Goal: Information Seeking & Learning: Find specific fact

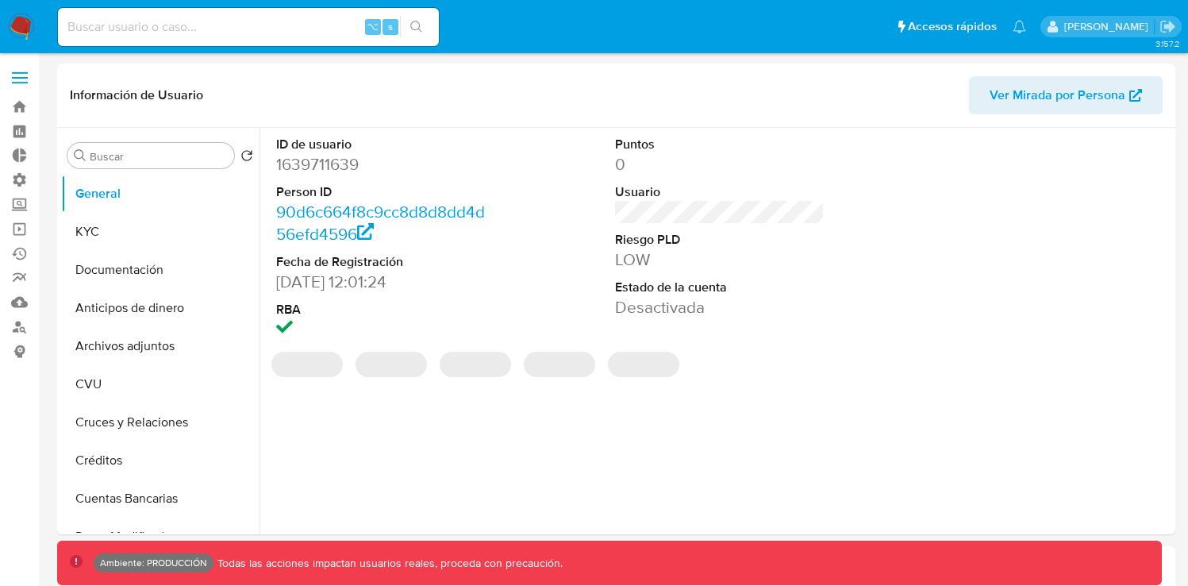
select select "10"
click at [282, 36] on input at bounding box center [248, 27] width 381 height 21
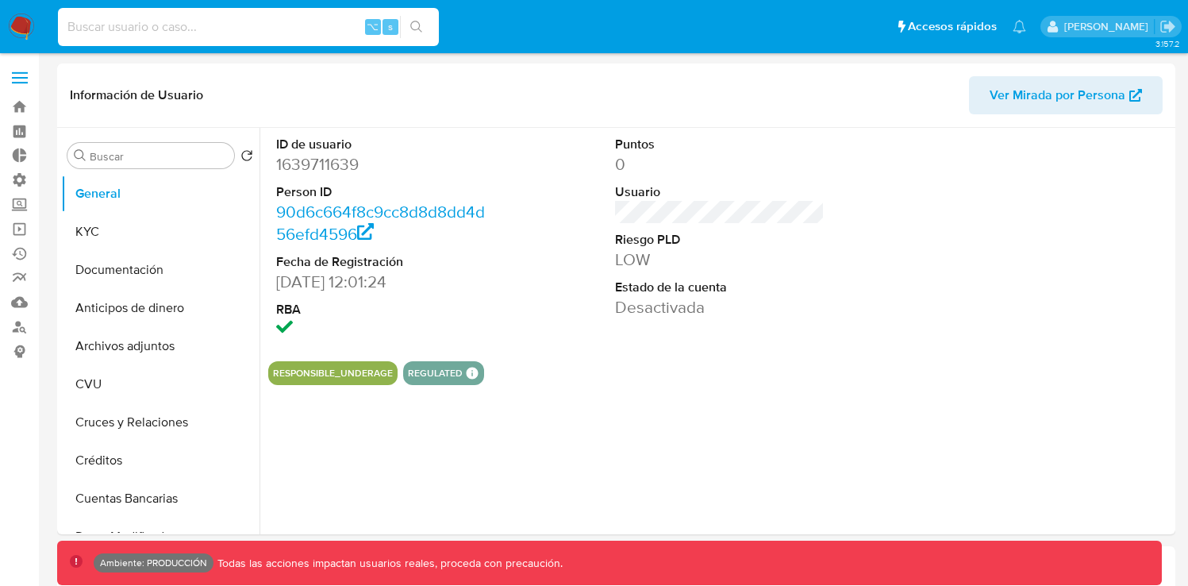
paste input "CRYPTO_AUTO_TRX_IN"
type input "CRYPTO_AUTO_TRX_IN"
click at [24, 98] on link "Bandeja" at bounding box center [94, 106] width 189 height 25
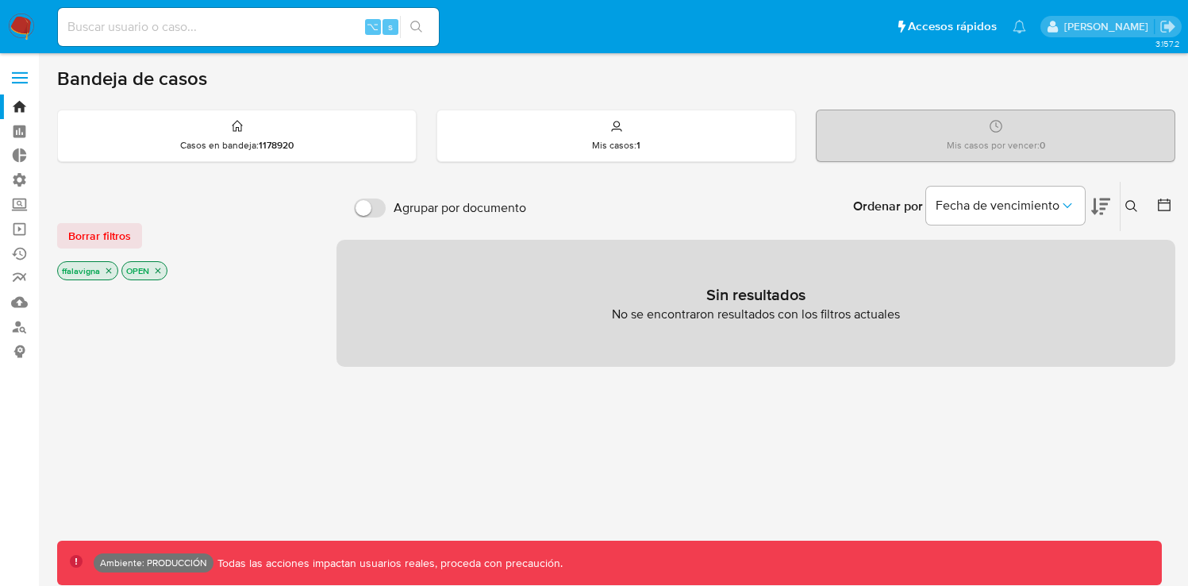
click at [158, 268] on icon "close-filter" at bounding box center [158, 271] width 10 height 10
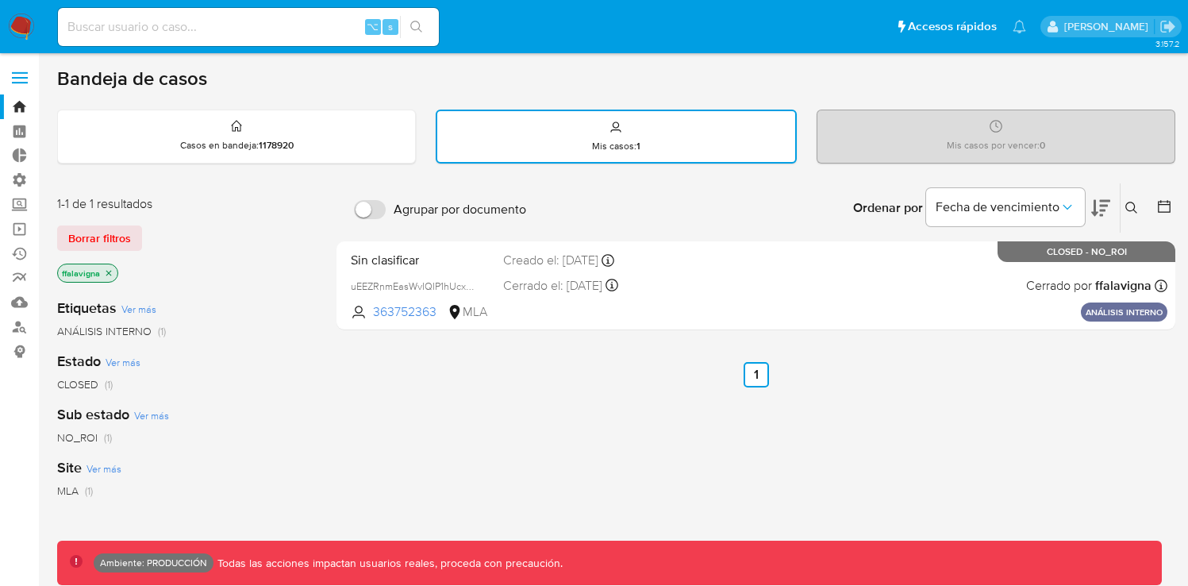
click at [111, 275] on icon "close-filter" at bounding box center [109, 273] width 10 height 10
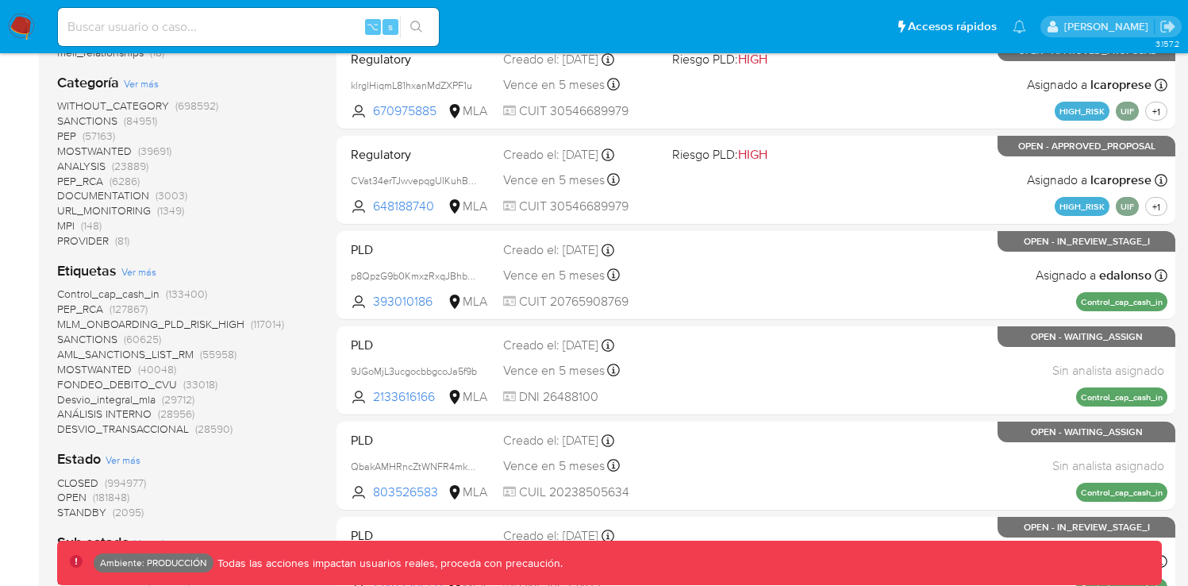
scroll to position [427, 0]
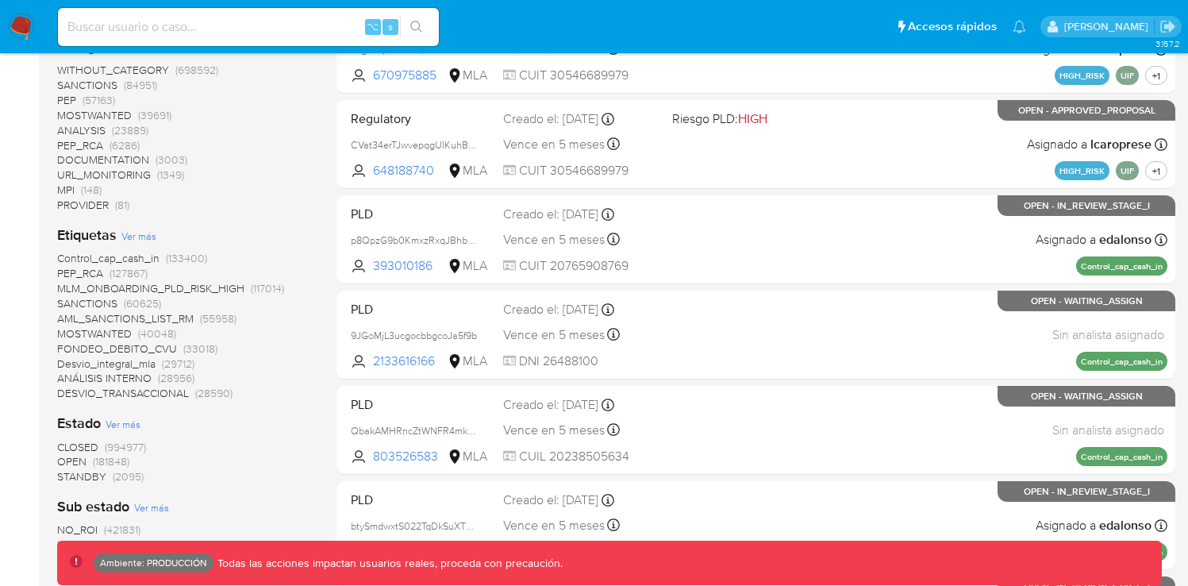
click at [142, 233] on span "Ver más" at bounding box center [138, 236] width 35 height 14
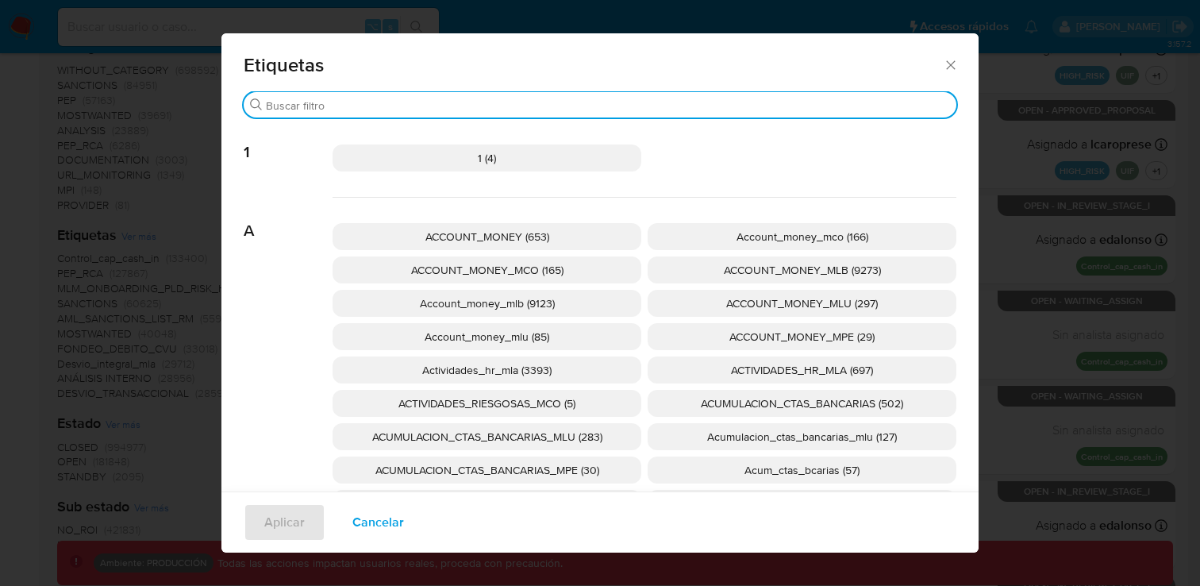
click at [308, 110] on input "Buscar" at bounding box center [608, 105] width 684 height 14
type input "xx"
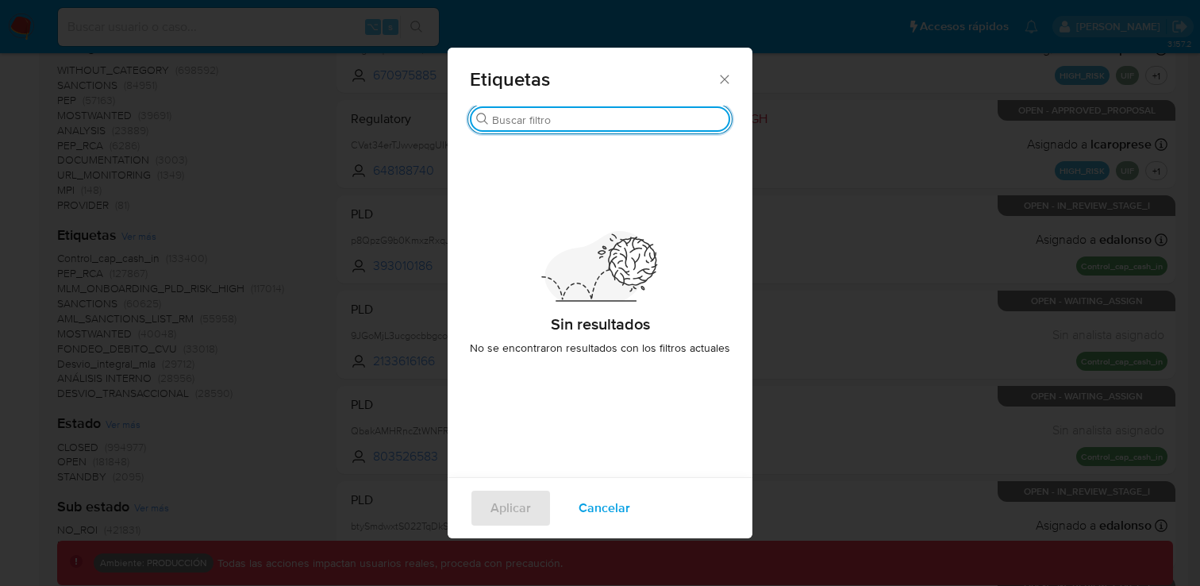
paste input "CRYPTO_AUTO_TRX_IN"
type input "CRYPTO_AUTO_TRX_IN"
click at [721, 72] on icon "Cerrar" at bounding box center [725, 79] width 16 height 16
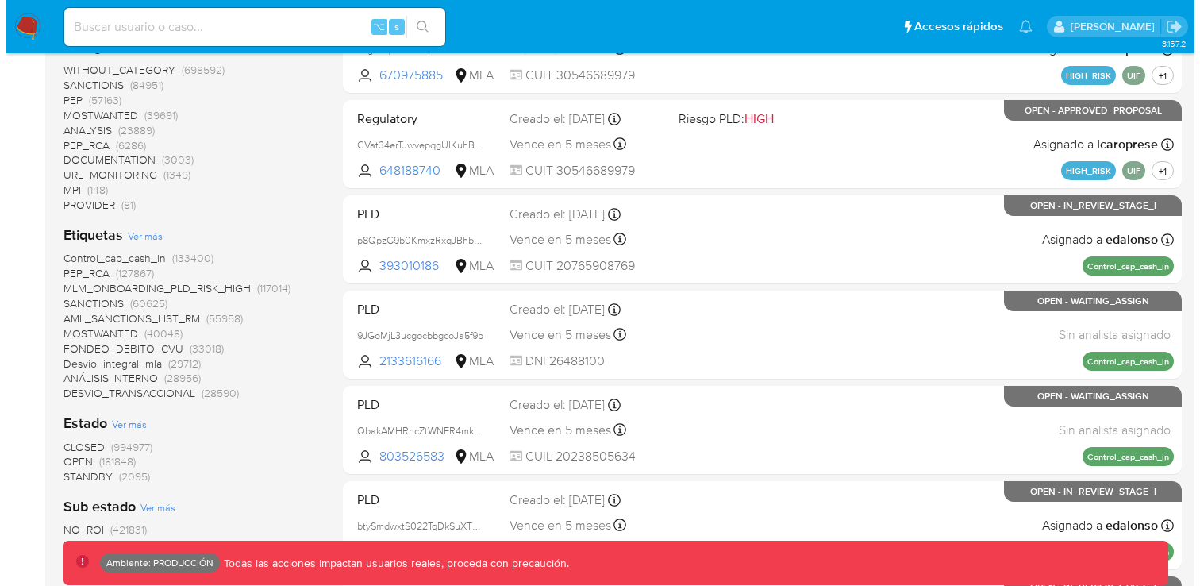
scroll to position [437, 0]
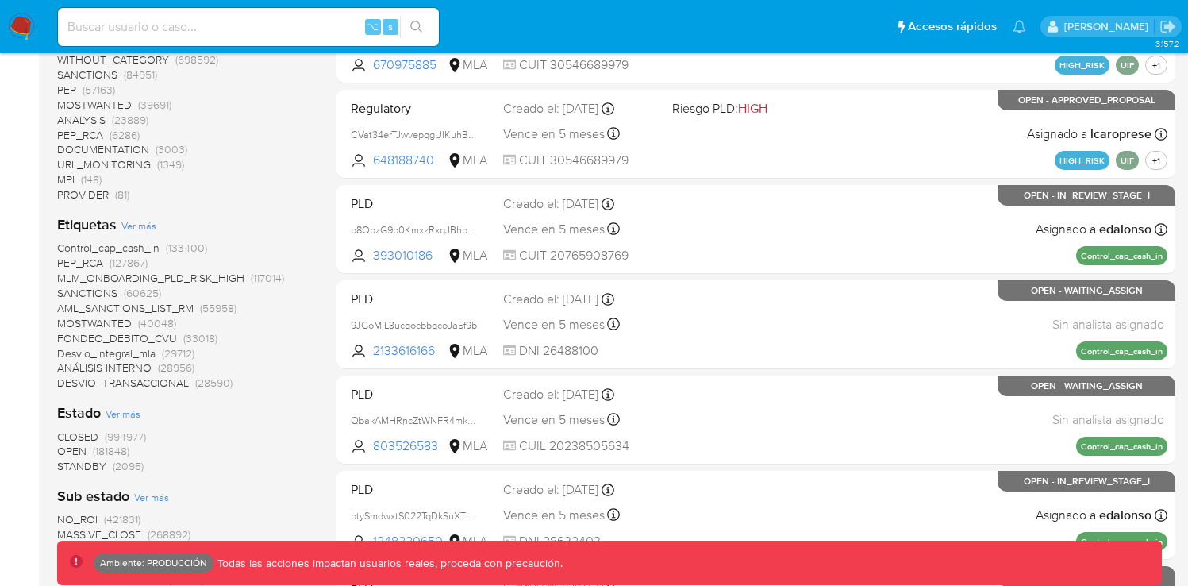
click at [148, 223] on span "Ver más" at bounding box center [138, 225] width 35 height 14
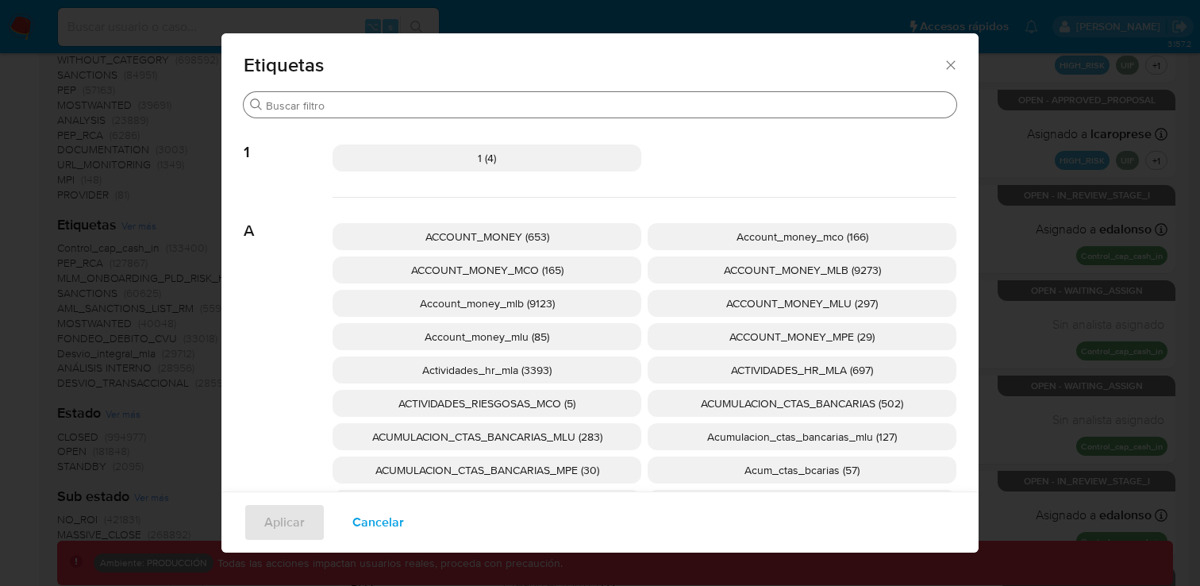
click at [490, 100] on input "Buscar" at bounding box center [608, 105] width 684 height 14
paste input "CRYPTO_AUTO_TRX_IN"
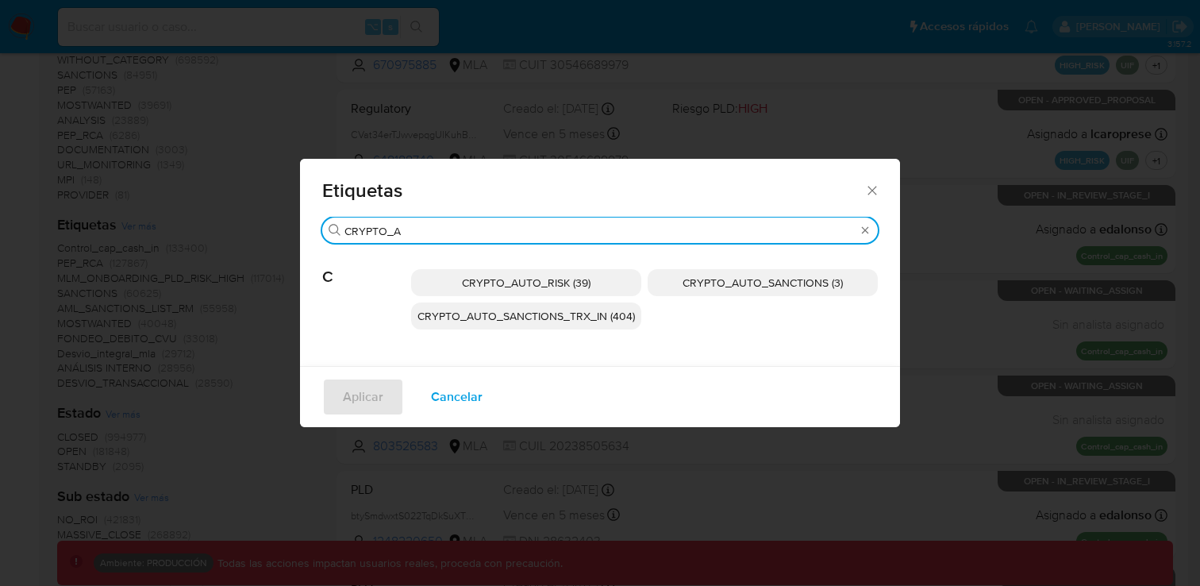
scroll to position [1, 0]
drag, startPoint x: 413, startPoint y: 233, endPoint x: 389, endPoint y: 229, distance: 24.9
click at [389, 233] on input "CRYPTO_A" at bounding box center [599, 231] width 511 height 14
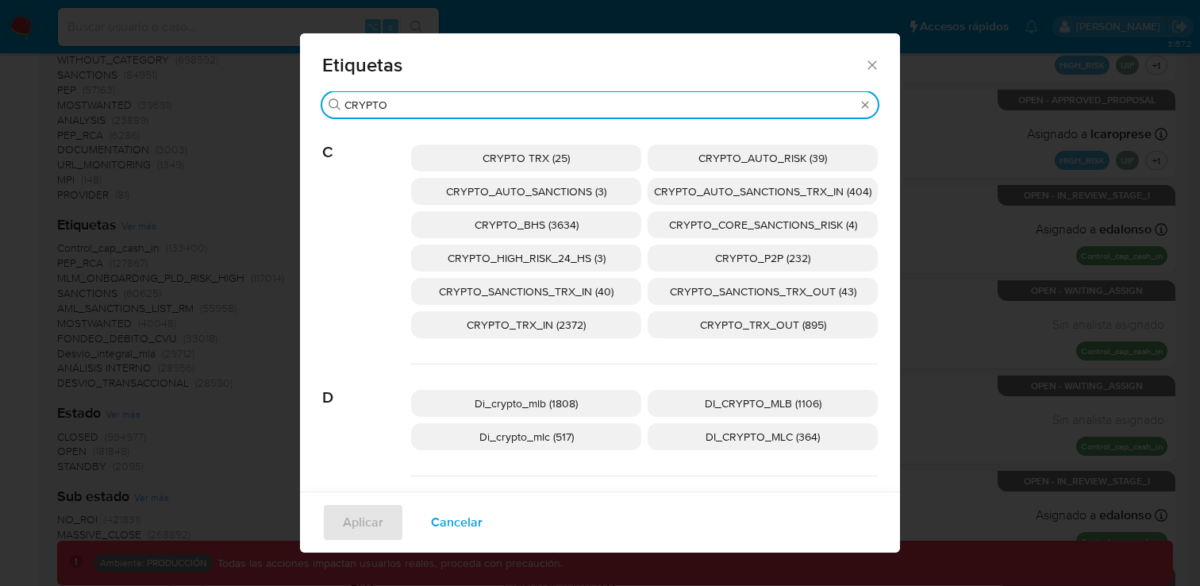
type input "CRYPTO"
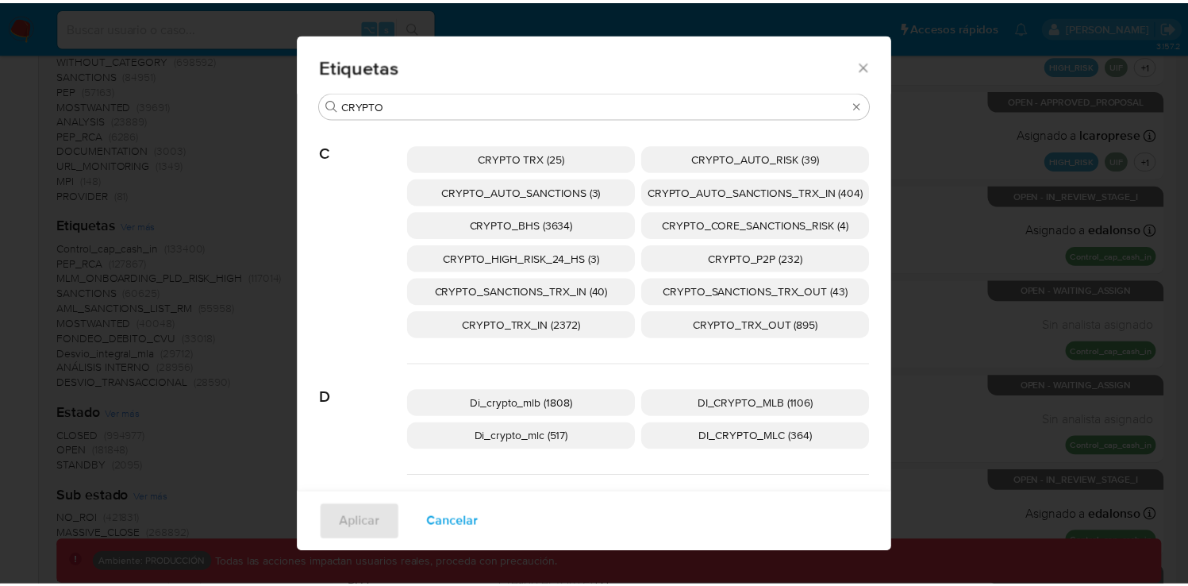
scroll to position [0, 0]
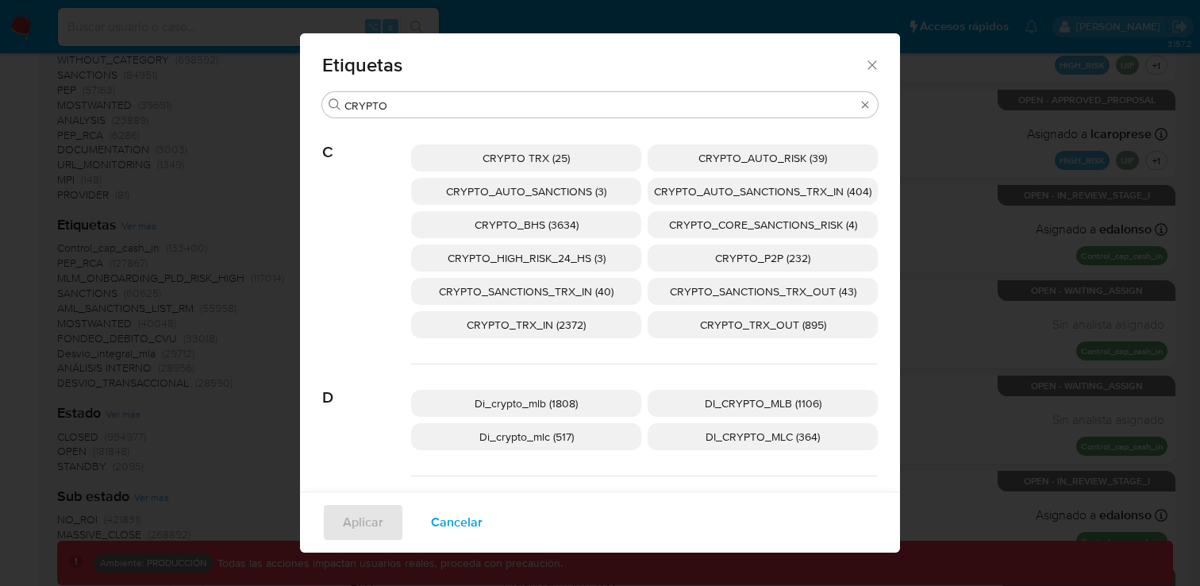
click at [866, 60] on icon "Cerrar" at bounding box center [872, 65] width 16 height 16
